Goal: Information Seeking & Learning: Learn about a topic

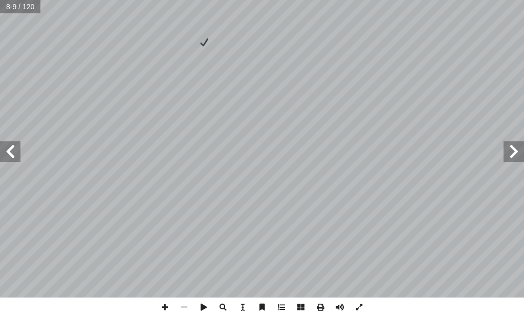
click at [8, 150] on span at bounding box center [10, 151] width 20 height 20
click at [10, 153] on span at bounding box center [10, 151] width 20 height 20
click at [521, 157] on span at bounding box center [513, 151] width 20 height 20
drag, startPoint x: 9, startPoint y: 151, endPoint x: 15, endPoint y: 142, distance: 11.5
click at [11, 149] on span at bounding box center [10, 151] width 20 height 20
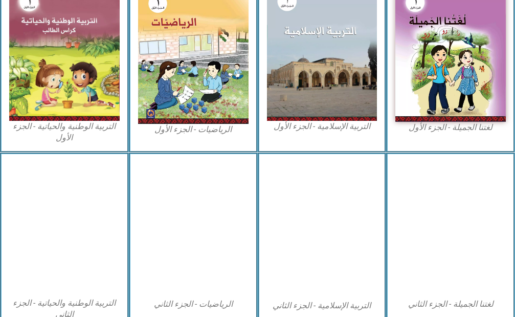
scroll to position [342, 0]
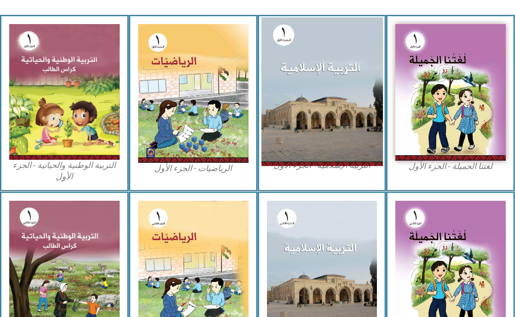
click at [329, 104] on img at bounding box center [321, 91] width 121 height 149
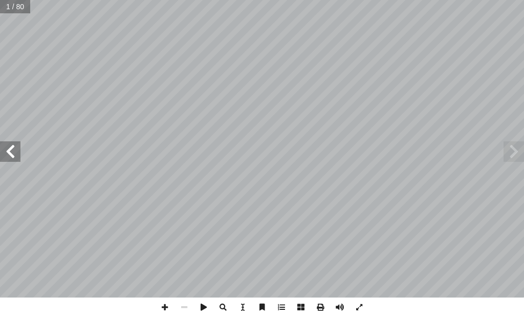
click at [13, 151] on span at bounding box center [10, 151] width 20 height 20
click at [15, 153] on span at bounding box center [10, 151] width 20 height 20
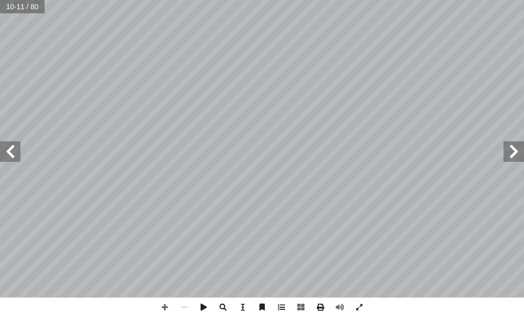
drag, startPoint x: 12, startPoint y: 155, endPoint x: 20, endPoint y: 151, distance: 8.9
click at [14, 154] on span at bounding box center [10, 151] width 20 height 20
